Goal: Task Accomplishment & Management: Use online tool/utility

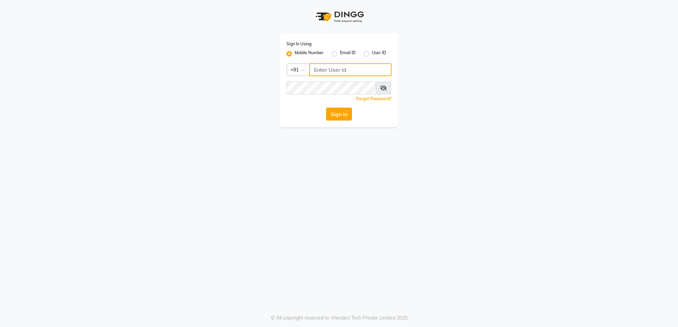
type input "7676279992"
click at [338, 112] on button "Sign In" at bounding box center [339, 114] width 26 height 13
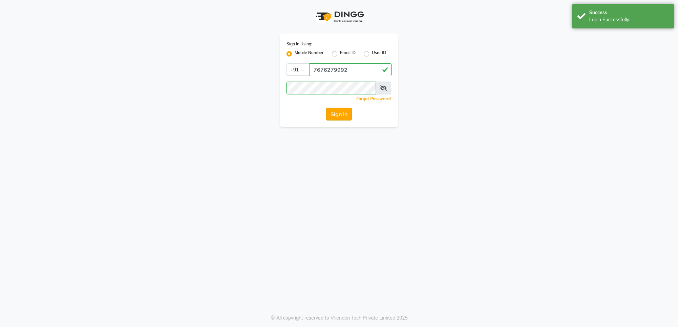
click at [338, 112] on button "Sign In" at bounding box center [339, 114] width 26 height 13
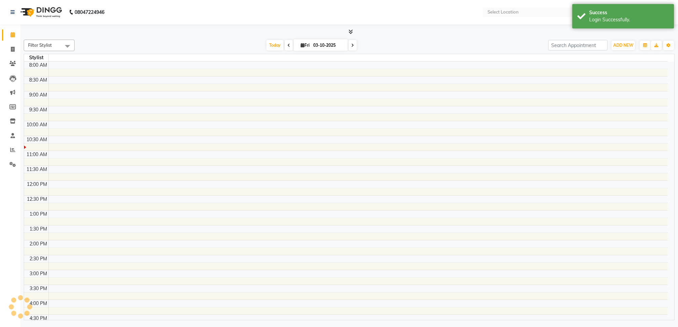
select select "en"
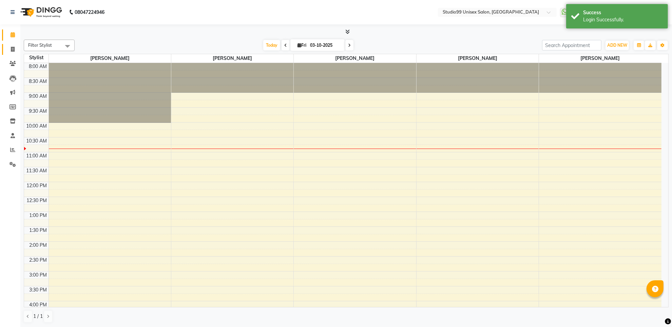
click at [15, 44] on link "Invoice" at bounding box center [10, 49] width 16 height 11
select select "service"
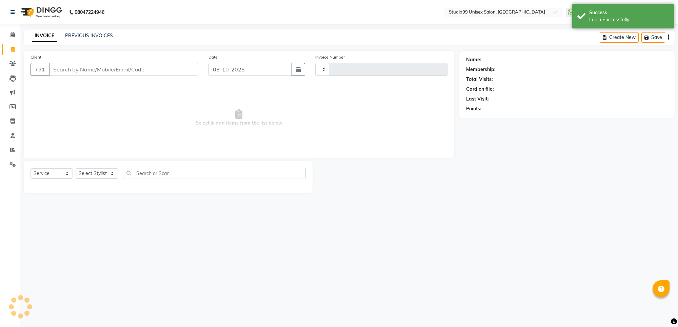
type input "1877"
select select "7323"
click at [14, 33] on icon at bounding box center [13, 34] width 4 height 5
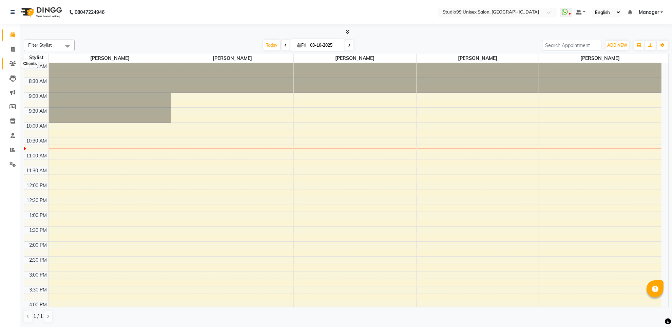
click at [14, 60] on span at bounding box center [13, 64] width 12 height 8
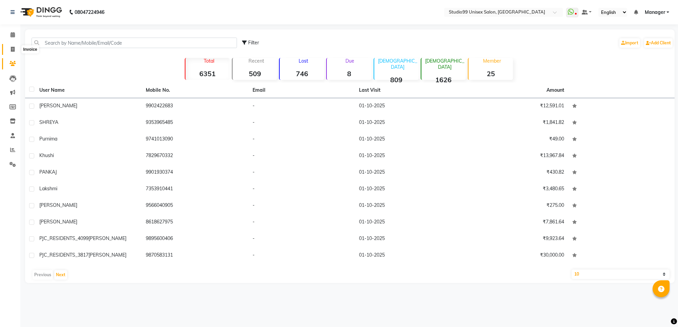
click at [9, 48] on span at bounding box center [13, 50] width 12 height 8
select select "7323"
select select "service"
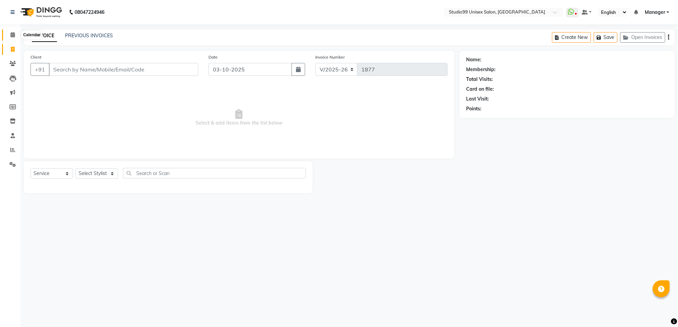
click at [13, 34] on icon at bounding box center [13, 34] width 4 height 5
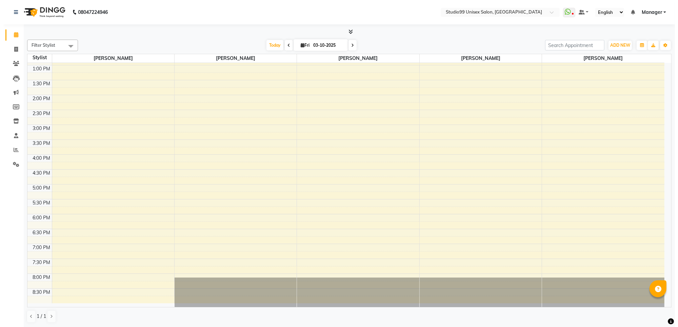
scroll to position [148, 0]
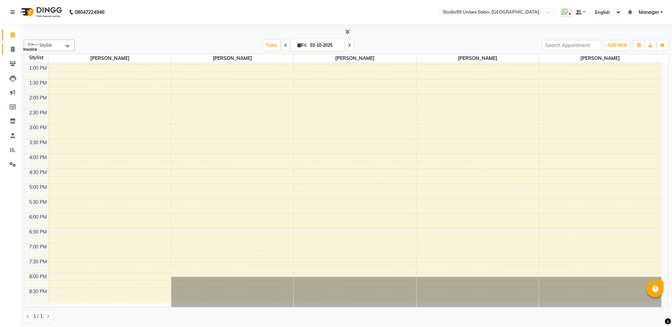
click at [14, 50] on icon at bounding box center [13, 49] width 4 height 5
select select "service"
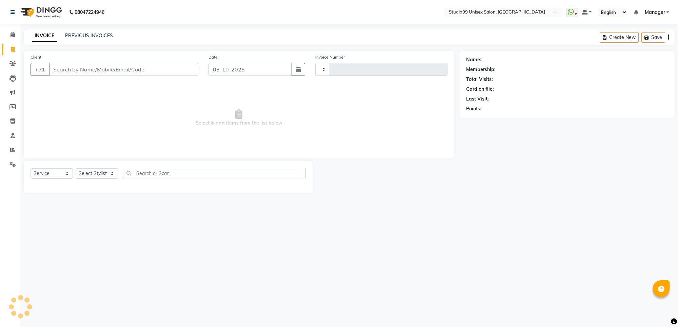
type input "1877"
select select "7323"
